Goal: Transaction & Acquisition: Book appointment/travel/reservation

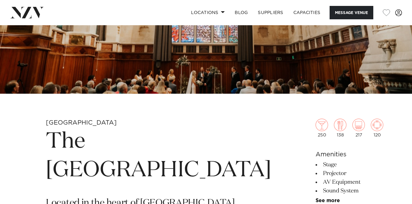
scroll to position [123, 0]
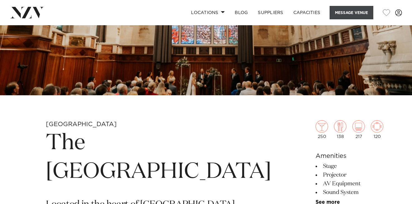
click at [338, 12] on button "Message Venue" at bounding box center [351, 12] width 44 height 13
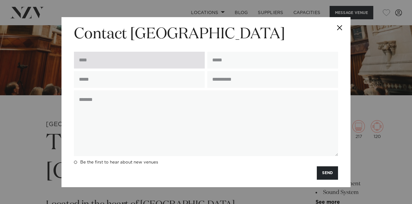
click at [135, 58] on input "text" at bounding box center [139, 60] width 131 height 17
click at [83, 60] on input "**********" at bounding box center [139, 60] width 131 height 17
type input "**********"
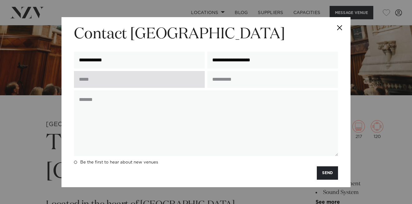
type input "**********"
click at [92, 84] on input "text" at bounding box center [139, 79] width 131 height 17
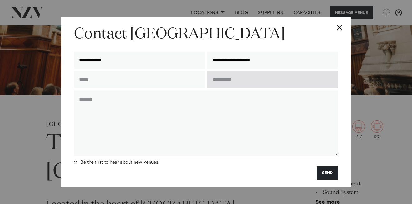
click at [218, 80] on input "text" at bounding box center [272, 79] width 131 height 17
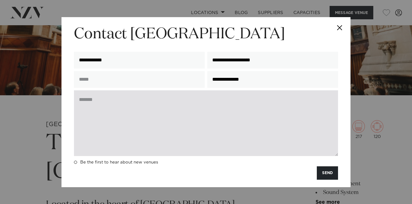
type input "**********"
paste textarea "**********"
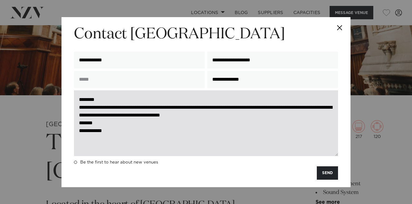
drag, startPoint x: 212, startPoint y: 108, endPoint x: 269, endPoint y: 108, distance: 57.4
click at [269, 108] on textarea "**********" at bounding box center [206, 123] width 264 height 66
click at [258, 121] on textarea "**********" at bounding box center [206, 123] width 264 height 66
drag, startPoint x: 253, startPoint y: 108, endPoint x: 284, endPoint y: 109, distance: 31.5
click at [284, 109] on textarea "**********" at bounding box center [206, 123] width 264 height 66
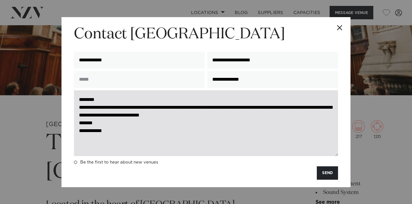
click at [254, 119] on textarea "**********" at bounding box center [206, 123] width 264 height 66
click at [147, 137] on textarea "**********" at bounding box center [206, 123] width 264 height 66
click at [128, 99] on textarea "**********" at bounding box center [206, 123] width 264 height 66
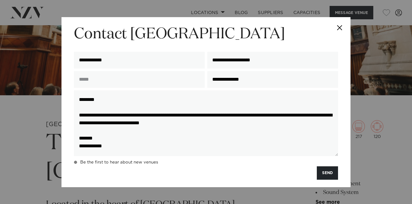
type textarea "**********"
click at [75, 164] on label "Be the first to hear about new venues" at bounding box center [116, 162] width 84 height 5
click at [324, 171] on button "SEND" at bounding box center [326, 172] width 21 height 13
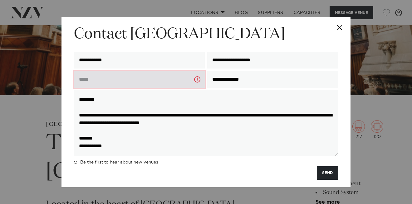
click at [143, 74] on input "text" at bounding box center [139, 79] width 131 height 17
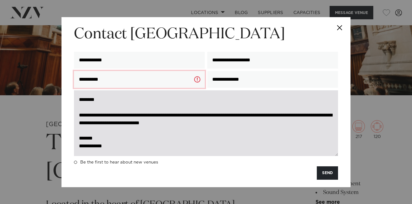
type input "**********"
click at [115, 108] on textarea "**********" at bounding box center [206, 123] width 264 height 66
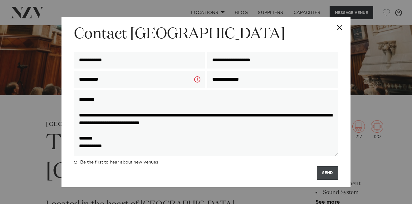
click at [330, 172] on button "SEND" at bounding box center [326, 172] width 21 height 13
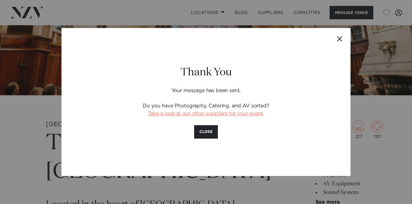
click at [197, 114] on link "Take a look at our other suppliers for your event" at bounding box center [205, 113] width 114 height 5
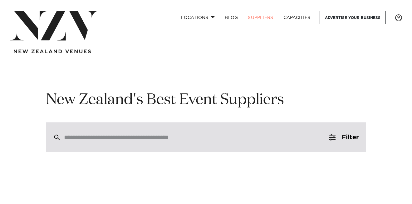
click at [226, 139] on input "search" at bounding box center [192, 137] width 257 height 7
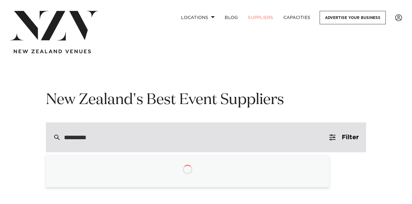
type input "**********"
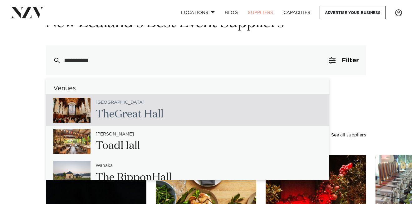
scroll to position [90, 0]
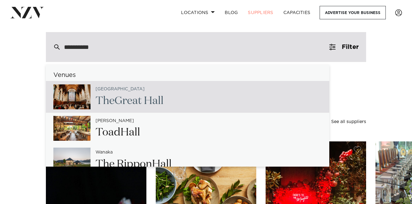
click at [132, 96] on span "Great" at bounding box center [127, 101] width 27 height 11
type input "**********"
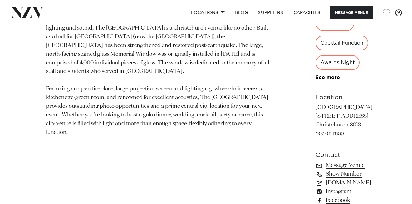
scroll to position [367, 0]
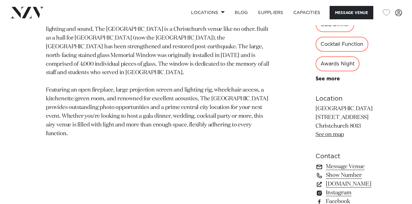
click at [315, 162] on link "Message Venue" at bounding box center [349, 166] width 68 height 9
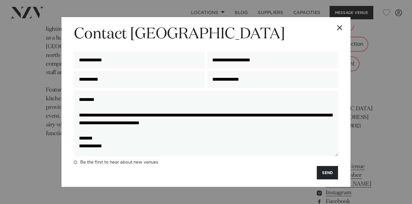
click at [340, 23] on button "Close" at bounding box center [339, 28] width 22 height 22
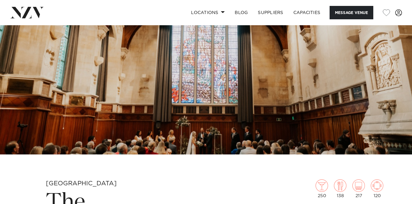
scroll to position [0, 0]
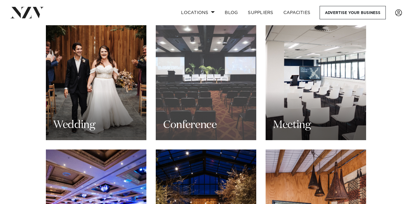
scroll to position [625, 0]
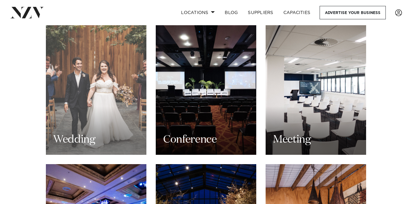
click at [127, 87] on div "Wedding" at bounding box center [96, 87] width 100 height 135
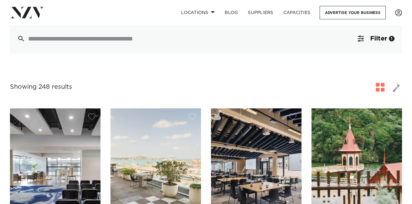
scroll to position [58, 0]
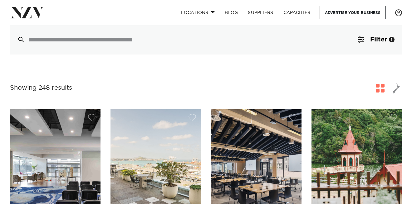
click at [393, 90] on span "button" at bounding box center [395, 88] width 7 height 11
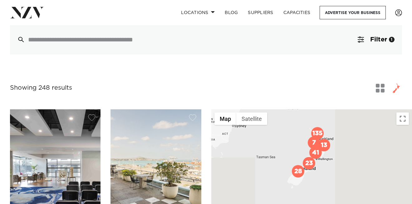
scroll to position [147, 0]
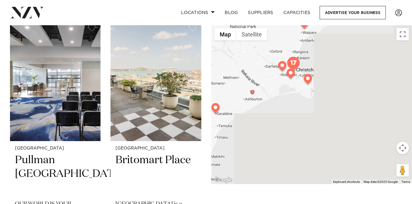
drag, startPoint x: 302, startPoint y: 60, endPoint x: 317, endPoint y: 77, distance: 23.6
click at [315, 72] on div at bounding box center [311, 104] width 200 height 159
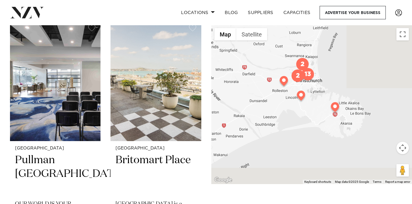
click at [306, 72] on img "13" at bounding box center [307, 74] width 12 height 12
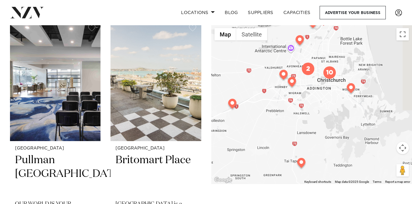
click at [231, 103] on img at bounding box center [232, 105] width 11 height 12
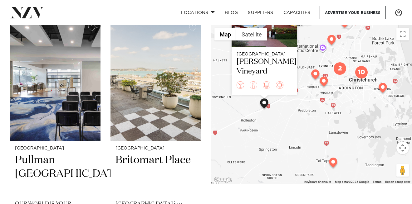
drag, startPoint x: 320, startPoint y: 165, endPoint x: 322, endPoint y: 109, distance: 55.2
click at [322, 109] on div "Christchurch Larcomb Vineyard" at bounding box center [311, 104] width 200 height 159
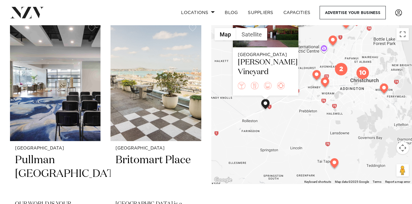
click at [335, 166] on img at bounding box center [334, 164] width 11 height 12
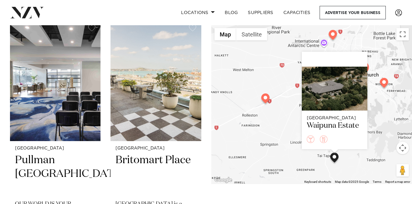
click at [279, 125] on div "Christchurch Waipuna Estate" at bounding box center [311, 104] width 200 height 159
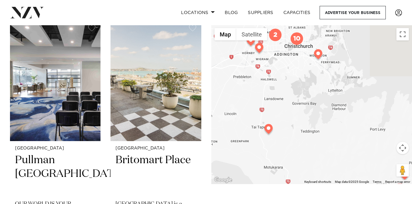
drag, startPoint x: 351, startPoint y: 134, endPoint x: 284, endPoint y: 105, distance: 72.3
click at [284, 105] on div at bounding box center [311, 104] width 200 height 159
click at [319, 58] on img at bounding box center [317, 55] width 11 height 12
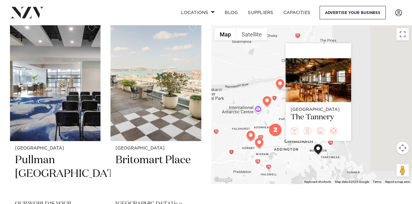
click at [294, 171] on div "Christchurch The Tannery" at bounding box center [311, 104] width 200 height 159
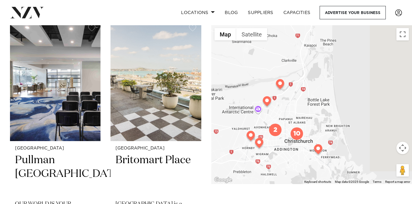
click at [258, 145] on img at bounding box center [258, 144] width 11 height 12
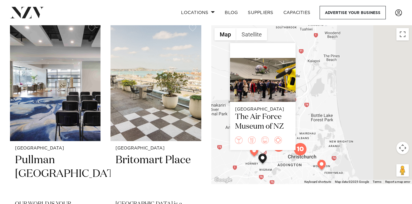
click at [235, 162] on div "Christchurch The Air Force Museum of NZ" at bounding box center [311, 104] width 200 height 159
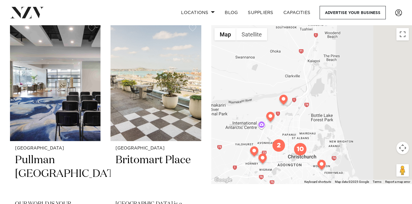
click at [254, 153] on img at bounding box center [253, 153] width 11 height 12
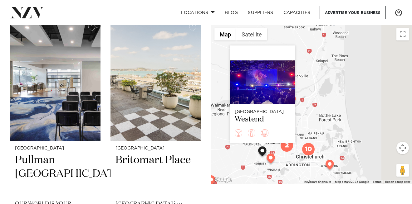
click at [236, 161] on div "Christchurch Westend" at bounding box center [311, 104] width 200 height 159
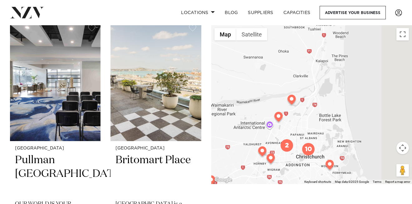
click at [277, 119] on img at bounding box center [278, 118] width 11 height 12
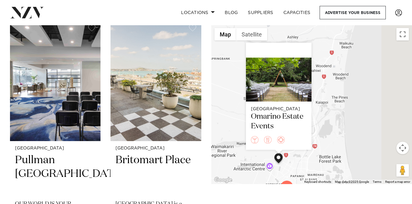
click at [237, 126] on div "Christchurch Omarino Estate Events" at bounding box center [311, 104] width 200 height 159
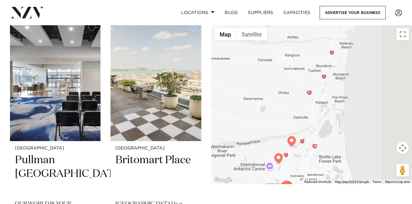
click at [293, 144] on img at bounding box center [291, 142] width 11 height 12
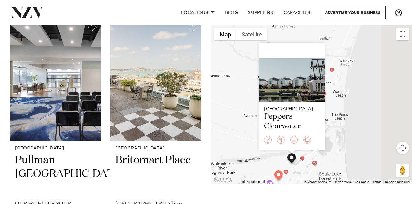
click at [248, 145] on div "Christchurch Peppers Clearwater" at bounding box center [311, 104] width 200 height 159
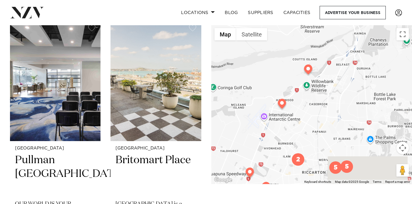
drag, startPoint x: 300, startPoint y: 138, endPoint x: 272, endPoint y: 27, distance: 114.6
click at [272, 27] on div at bounding box center [311, 104] width 200 height 159
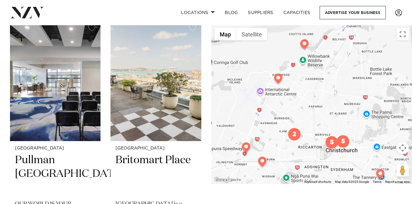
drag, startPoint x: 335, startPoint y: 102, endPoint x: 330, endPoint y: 74, distance: 28.4
click at [330, 74] on div at bounding box center [311, 104] width 200 height 159
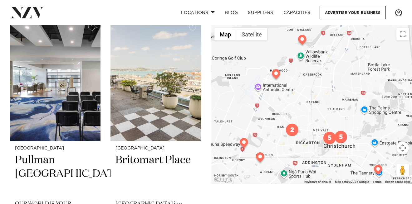
click at [291, 132] on img "2" at bounding box center [292, 130] width 12 height 12
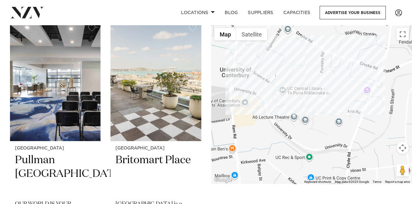
click at [255, 103] on div "To navigate, press the arrow keys." at bounding box center [311, 104] width 200 height 159
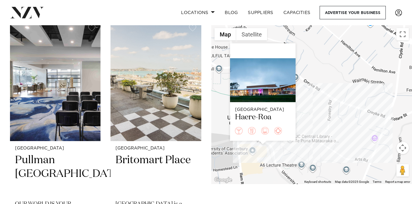
click at [372, 140] on div "To navigate, press the arrow keys. Christchurch Haere-Roa" at bounding box center [311, 104] width 200 height 159
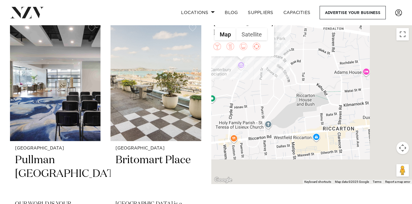
drag, startPoint x: 357, startPoint y: 174, endPoint x: 263, endPoint y: 95, distance: 122.8
click at [263, 95] on div "To navigate, press the arrow keys. Christchurch Kate Sheppard House" at bounding box center [311, 104] width 200 height 159
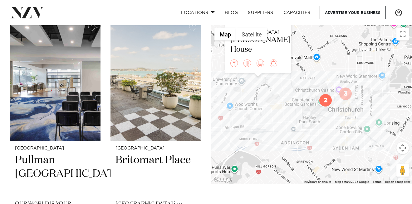
click at [314, 108] on div "To navigate, press the arrow keys. Christchurch Kate Sheppard House" at bounding box center [311, 104] width 200 height 159
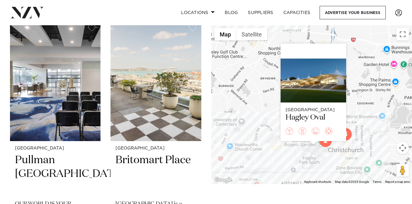
click at [349, 145] on div "To navigate, press the arrow keys. Christchurch Hagley Oval" at bounding box center [311, 104] width 200 height 159
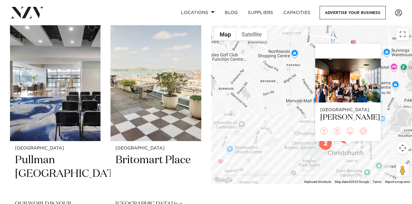
click at [359, 144] on div "To navigate, press the arrow keys. Christchurch Bar Franco" at bounding box center [311, 104] width 200 height 159
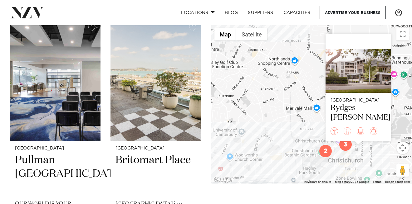
click at [337, 151] on div "To navigate, press the arrow keys. Christchurch Rydges Latimer" at bounding box center [311, 104] width 200 height 159
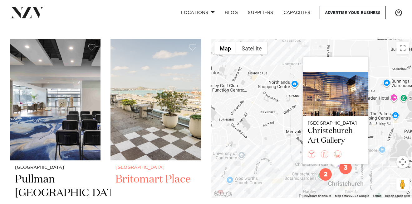
scroll to position [89, 0]
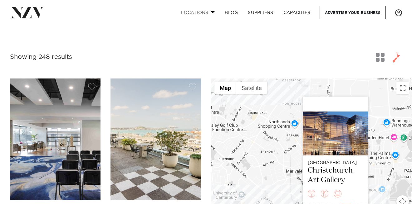
click at [207, 7] on link "Locations" at bounding box center [198, 12] width 44 height 13
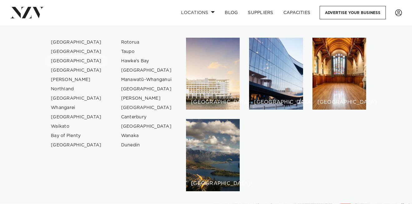
click at [76, 59] on link "[GEOGRAPHIC_DATA]" at bounding box center [76, 60] width 61 height 9
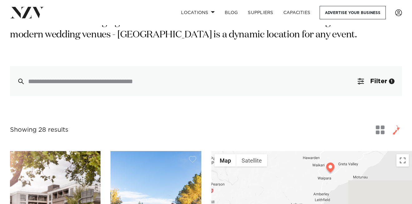
scroll to position [125, 0]
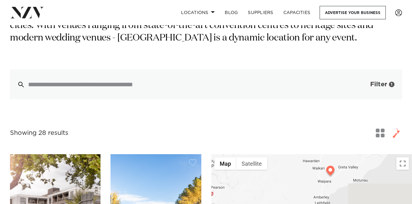
click at [374, 87] on span "Filter" at bounding box center [378, 84] width 17 height 6
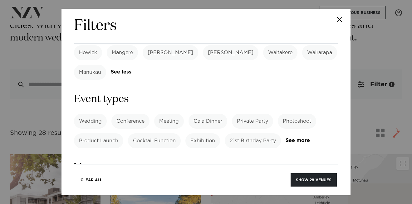
scroll to position [228, 0]
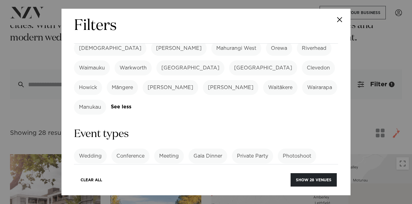
click at [88, 149] on label "Wedding" at bounding box center [90, 156] width 33 height 15
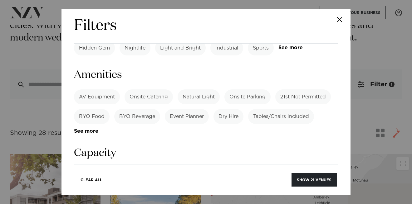
scroll to position [437, 0]
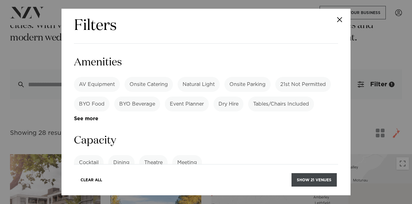
click at [299, 178] on button "Show 21 venues" at bounding box center [313, 179] width 45 height 13
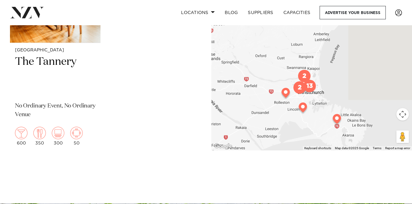
scroll to position [2811, 0]
